Goal: Task Accomplishment & Management: Manage account settings

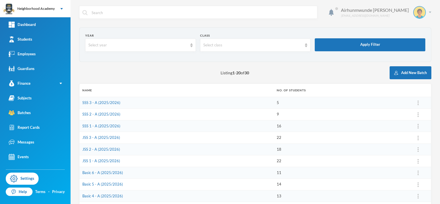
click at [429, 12] on img at bounding box center [430, 12] width 3 height 1
click at [420, 43] on button "Logout" at bounding box center [411, 42] width 26 height 9
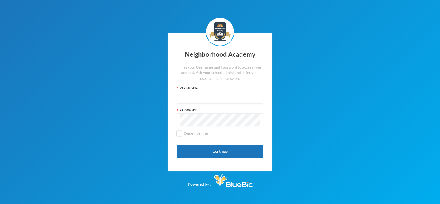
type input "nha00001"
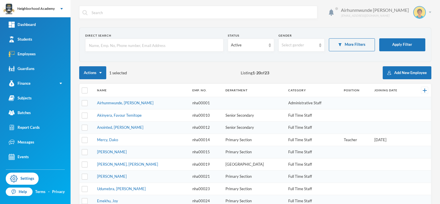
click at [426, 11] on div "Airhunmwunde Charles Cairhunmwunde@hotmail.com" at bounding box center [384, 12] width 95 height 13
click at [413, 41] on button "Logout" at bounding box center [411, 42] width 26 height 9
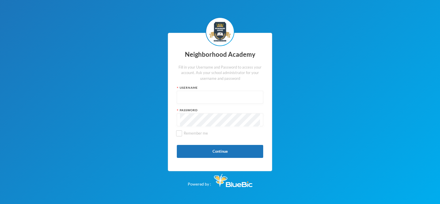
type input "nha00001"
